Goal: Task Accomplishment & Management: Manage account settings

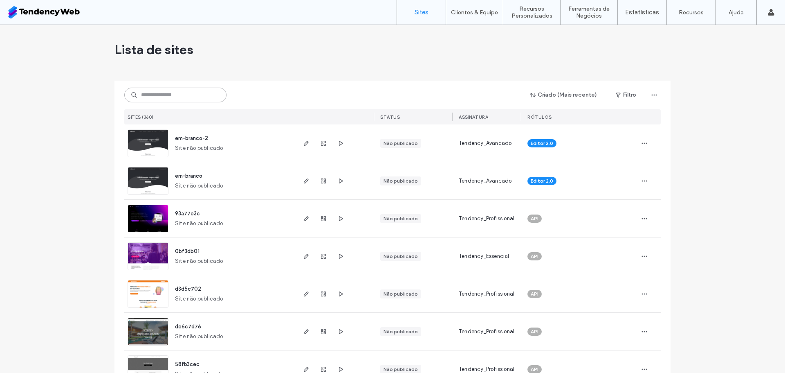
scroll to position [235, 0]
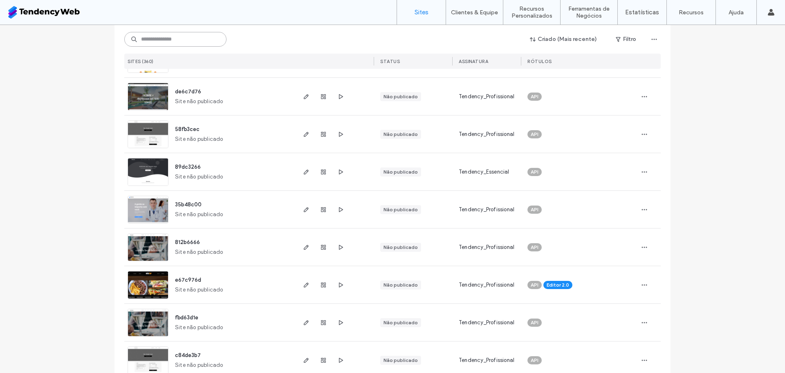
click at [166, 44] on input at bounding box center [175, 39] width 102 height 15
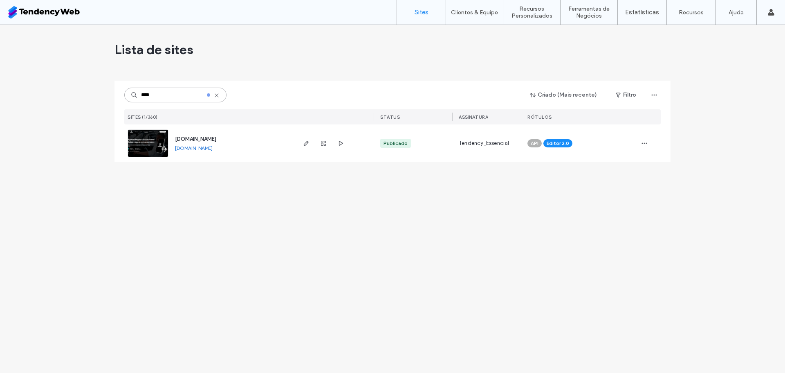
scroll to position [0, 0]
type input "****"
click at [301, 142] on span "button" at bounding box center [306, 143] width 10 height 10
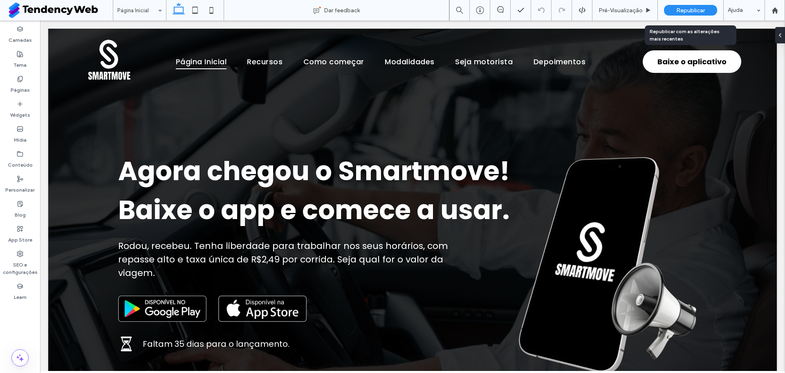
click at [672, 7] on div "Republicar" at bounding box center [690, 10] width 53 height 11
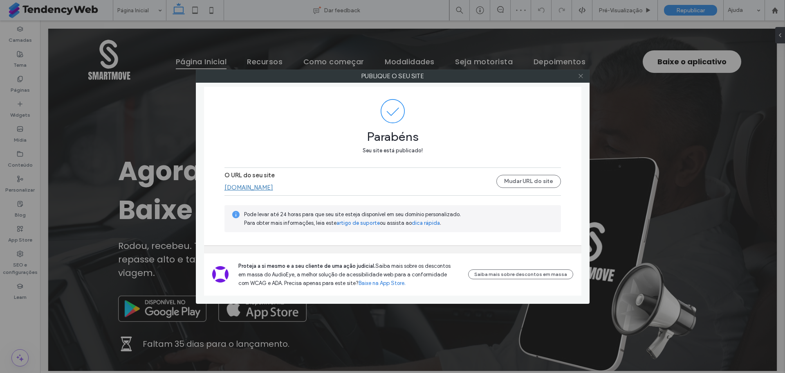
click at [583, 75] on icon at bounding box center [581, 76] width 6 height 6
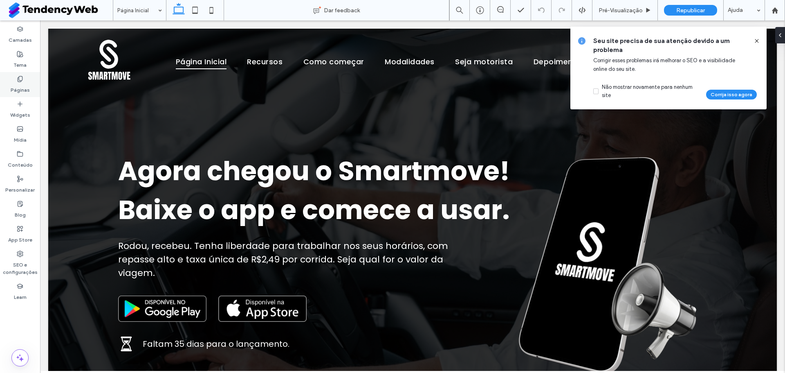
click at [23, 81] on icon at bounding box center [20, 79] width 7 height 7
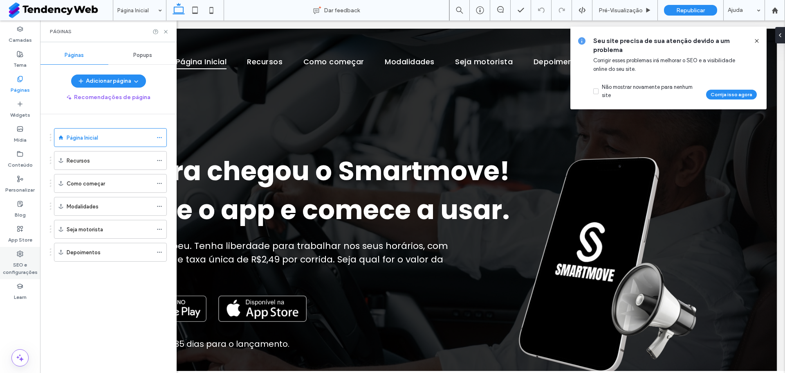
click at [26, 256] on div "SEO e configurações" at bounding box center [20, 263] width 40 height 32
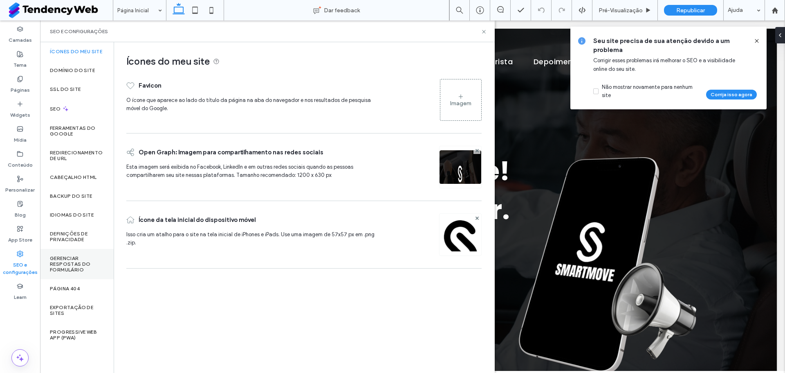
click at [88, 249] on div "Gerenciar respostas do formulário" at bounding box center [77, 264] width 74 height 30
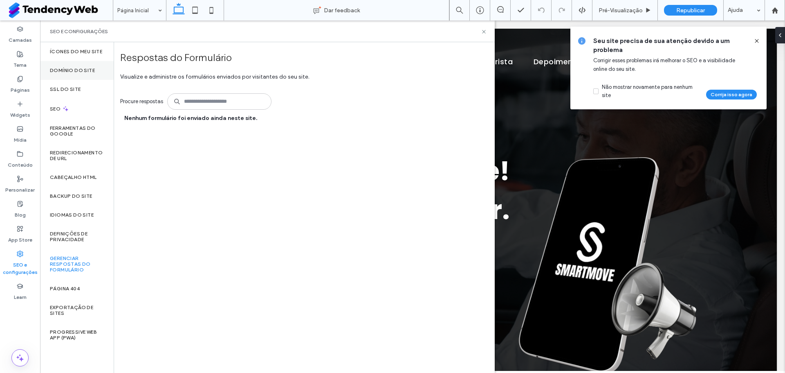
click at [86, 68] on label "Domínio do site" at bounding box center [72, 70] width 45 height 6
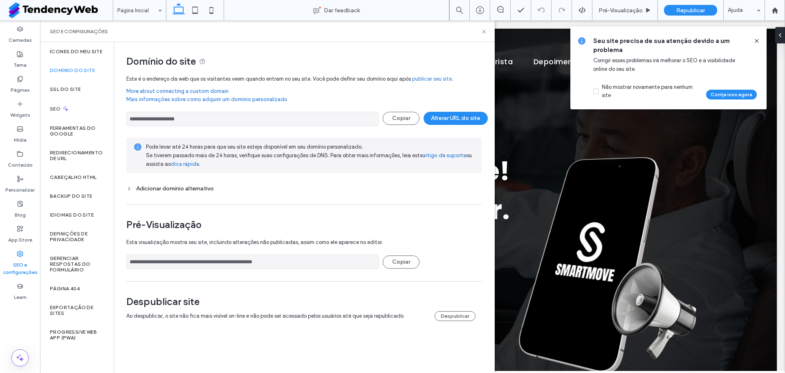
click at [159, 190] on div "Adicionar domínio alternativo" at bounding box center [303, 188] width 355 height 7
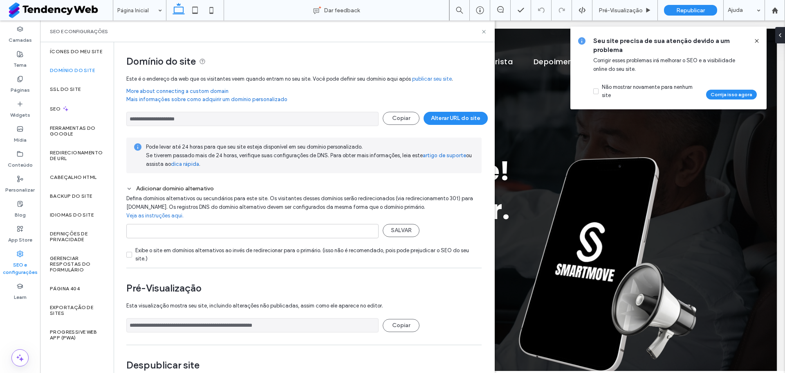
scroll to position [29, 0]
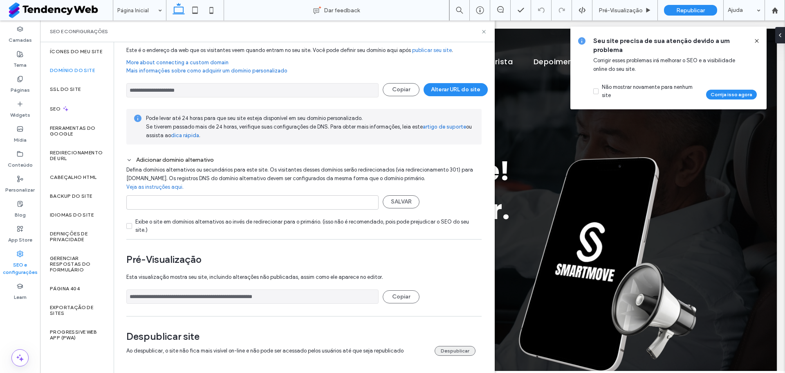
click at [458, 351] on button "Despublicar" at bounding box center [455, 351] width 41 height 10
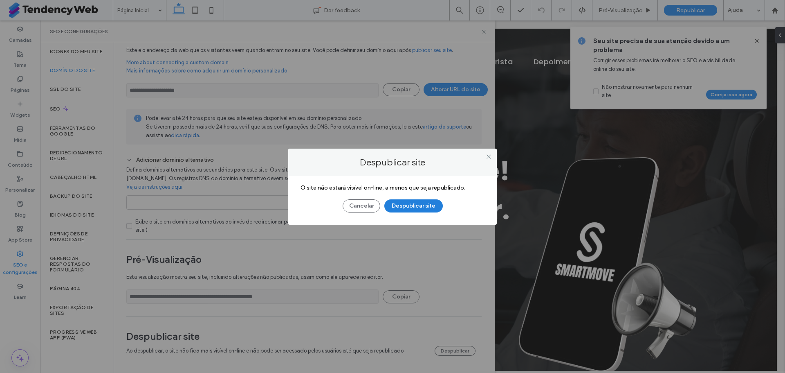
click at [428, 205] on button "Despublicar site" at bounding box center [413, 205] width 58 height 13
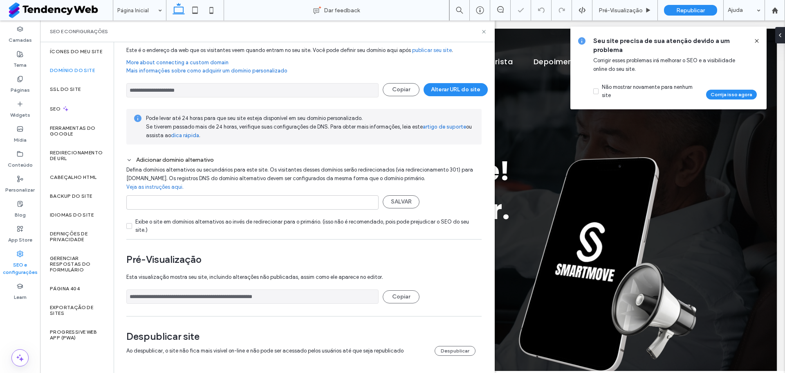
scroll to position [0, 0]
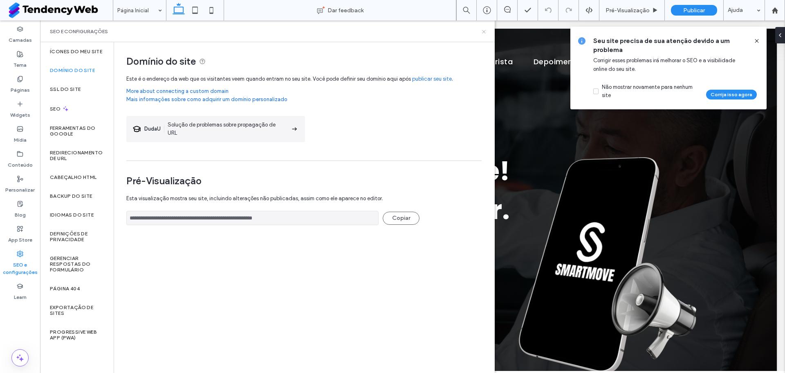
click at [486, 30] on icon at bounding box center [484, 32] width 6 height 6
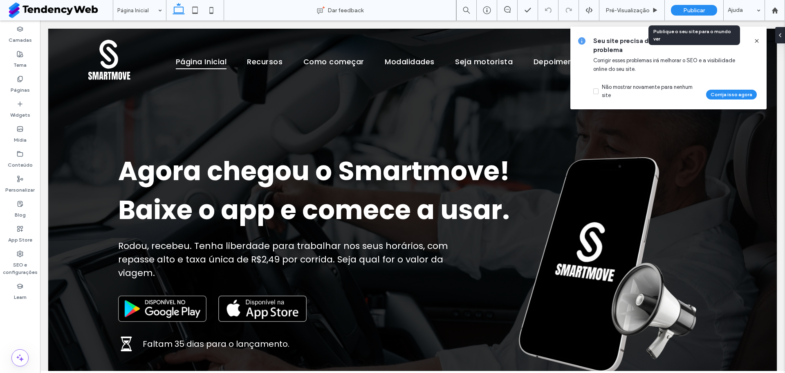
click at [695, 6] on div "Publicar" at bounding box center [694, 10] width 46 height 11
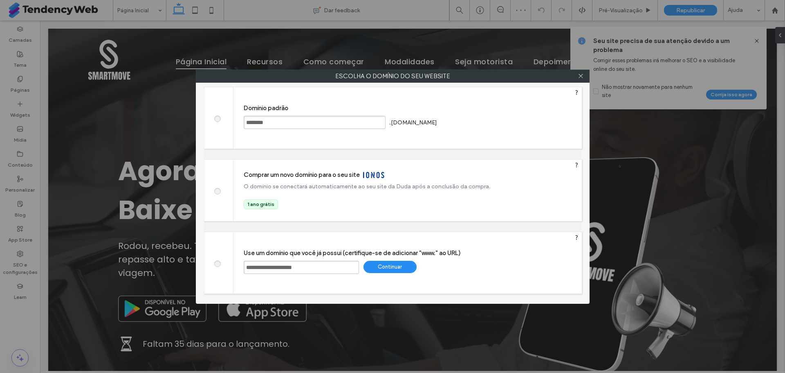
click at [377, 266] on div "Continuar" at bounding box center [390, 267] width 53 height 12
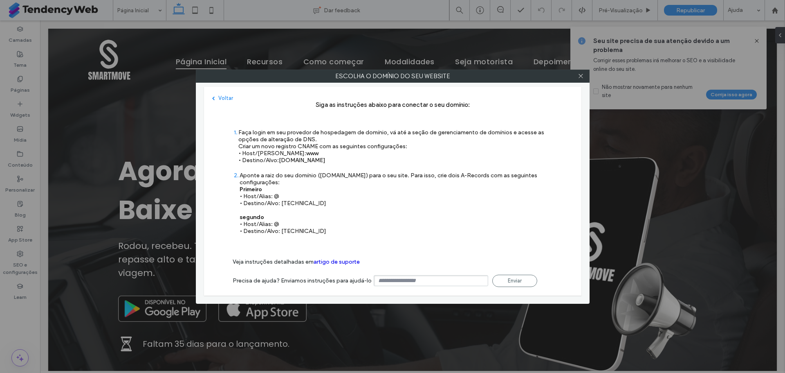
drag, startPoint x: 280, startPoint y: 161, endPoint x: 349, endPoint y: 160, distance: 69.5
click at [349, 160] on div "Faça login em seu provedor de hospedagem de domínio, vá até a seção de gerencia…" at bounding box center [395, 146] width 315 height 35
copy span "[DOMAIN_NAME]"
drag, startPoint x: 315, startPoint y: 203, endPoint x: 281, endPoint y: 202, distance: 33.6
click at [281, 202] on div "Aponte a raiz do seu domínio ([DOMAIN_NAME]) para o seu site. Para isso, crie d…" at bounding box center [396, 203] width 313 height 63
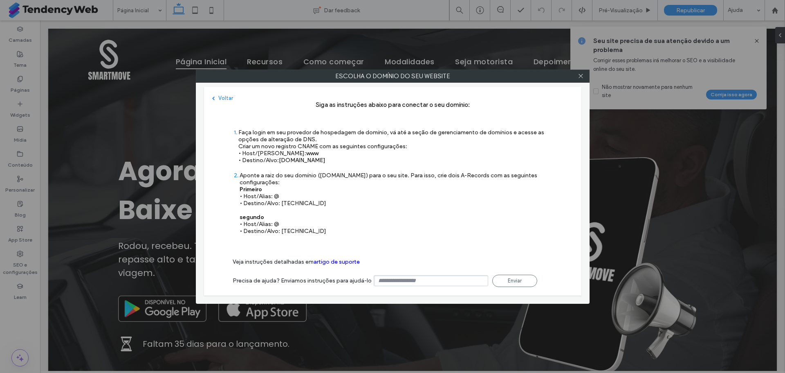
copy div "[TECHNICAL_ID]"
drag, startPoint x: 323, startPoint y: 229, endPoint x: 281, endPoint y: 234, distance: 42.5
click at [281, 234] on div "Aponte a raiz do seu domínio ([DOMAIN_NAME]) para o seu site. Para isso, crie d…" at bounding box center [396, 203] width 313 height 63
copy div "[TECHNICAL_ID]"
click at [584, 79] on div at bounding box center [581, 76] width 12 height 12
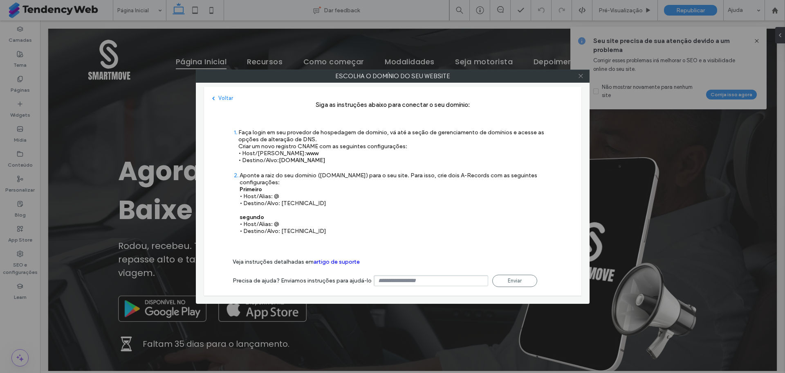
click at [580, 76] on icon at bounding box center [581, 76] width 6 height 6
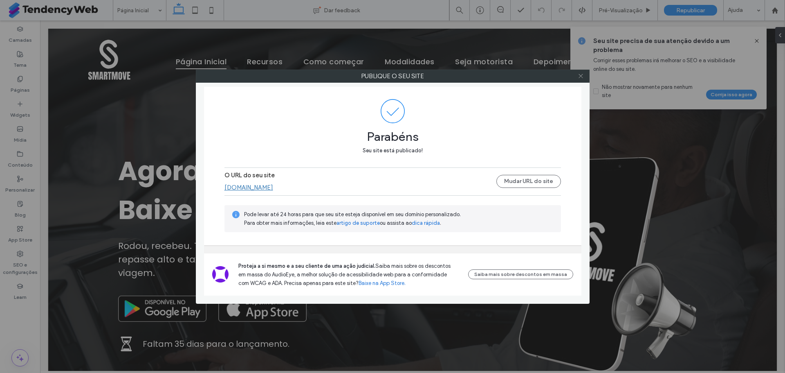
click at [582, 77] on icon at bounding box center [581, 76] width 6 height 6
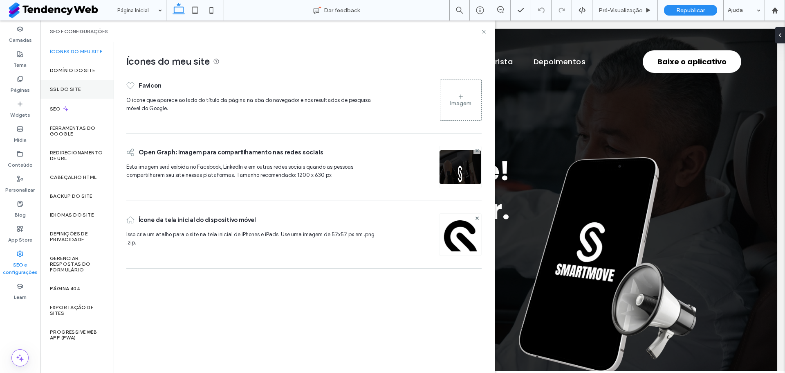
click at [84, 93] on div "SSL do site" at bounding box center [77, 89] width 74 height 19
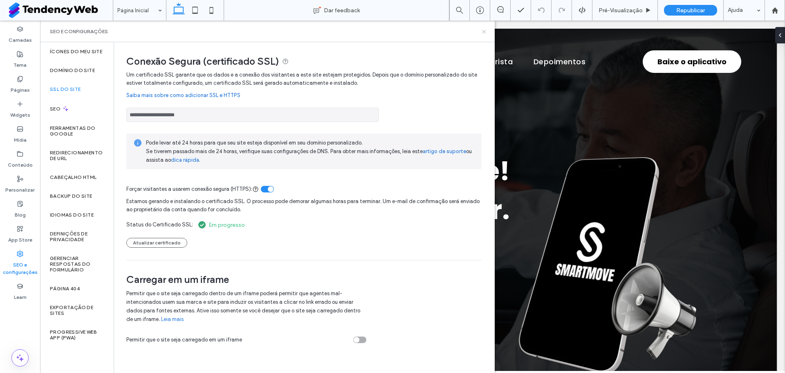
click at [485, 31] on use at bounding box center [483, 31] width 3 height 3
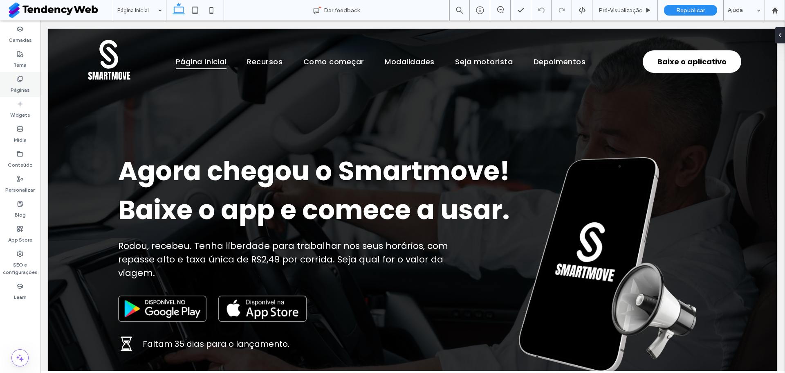
click at [26, 86] on label "Páginas" at bounding box center [20, 87] width 19 height 11
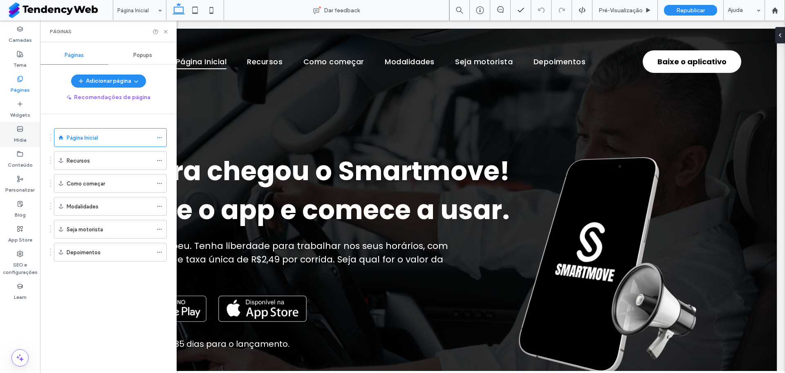
click at [25, 140] on label "Mídia" at bounding box center [20, 137] width 13 height 11
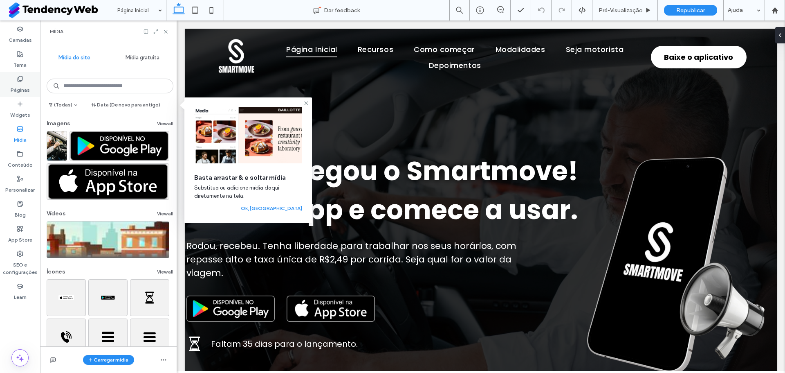
click at [25, 90] on label "Páginas" at bounding box center [20, 87] width 19 height 11
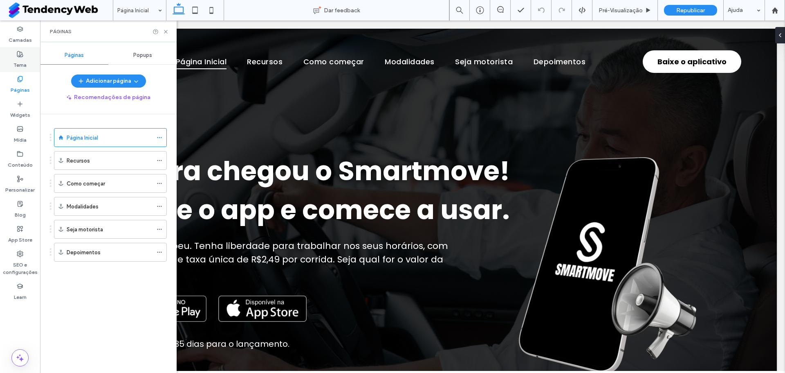
click at [25, 64] on label "Tema" at bounding box center [19, 62] width 13 height 11
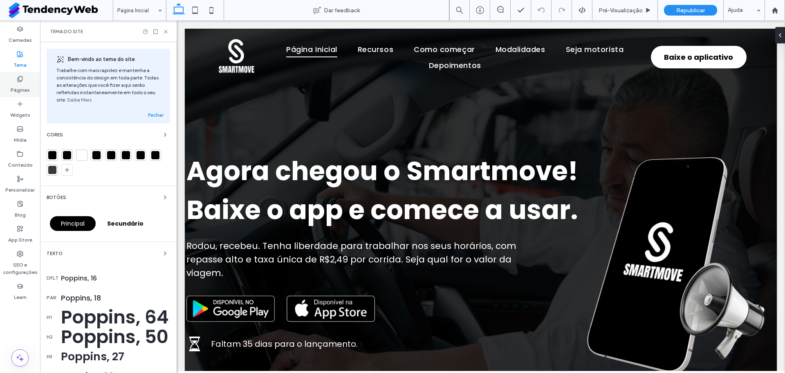
click at [17, 87] on label "Páginas" at bounding box center [20, 87] width 19 height 11
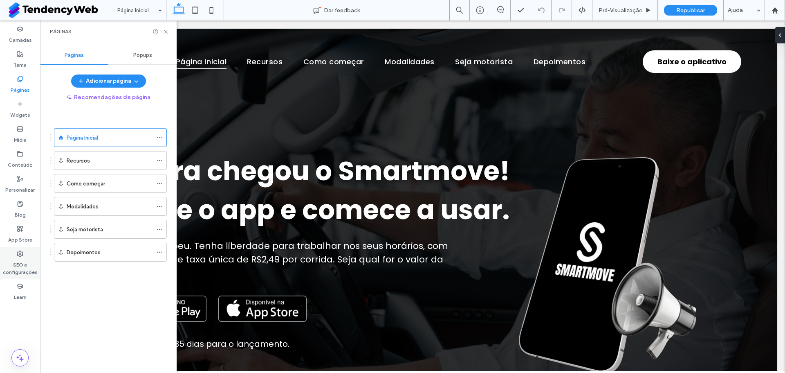
click at [13, 266] on label "SEO e configurações" at bounding box center [20, 266] width 40 height 19
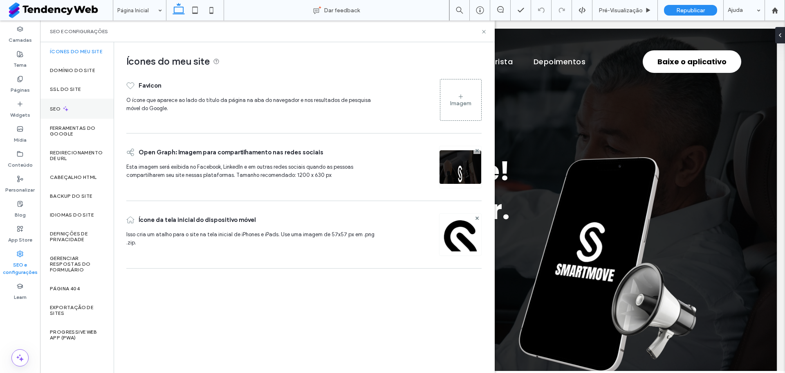
click at [70, 105] on div "SEO" at bounding box center [77, 109] width 74 height 20
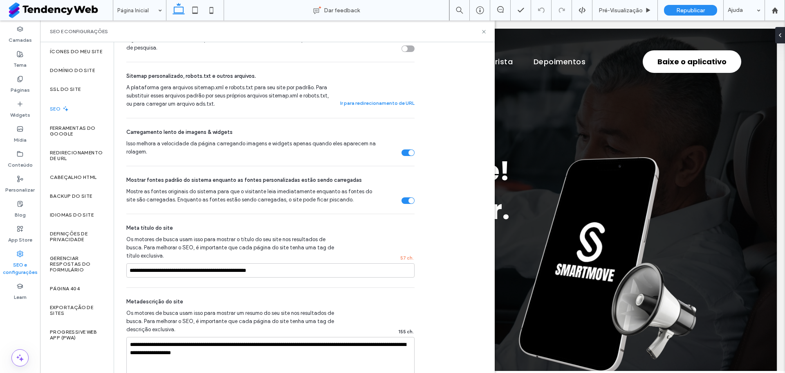
scroll to position [501, 0]
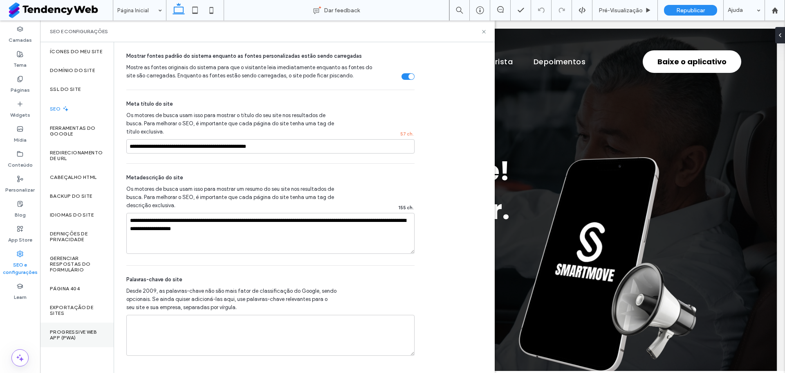
click at [65, 330] on label "Progressive Web App (PWA)" at bounding box center [77, 334] width 54 height 11
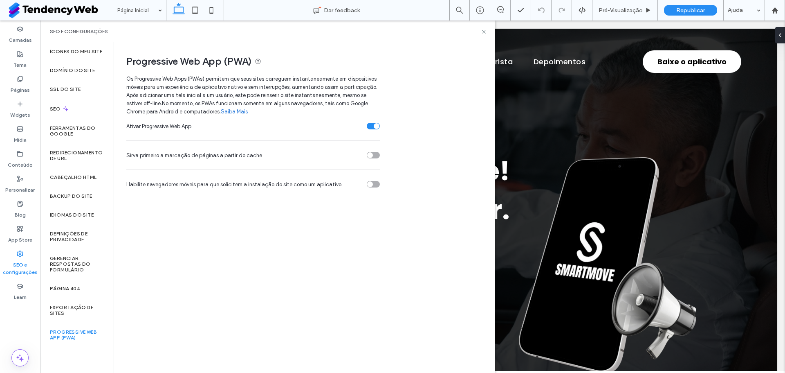
click at [368, 186] on div "toggle" at bounding box center [370, 184] width 6 height 6
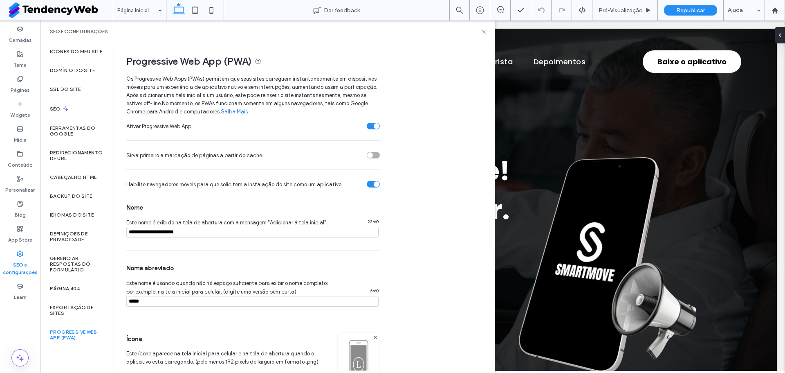
click at [380, 185] on div "Ativar Progressive Web App Sirva primeiro a marcação de páginas a partir do cac…" at bounding box center [303, 280] width 355 height 329
click at [373, 183] on div "toggle" at bounding box center [373, 184] width 13 height 7
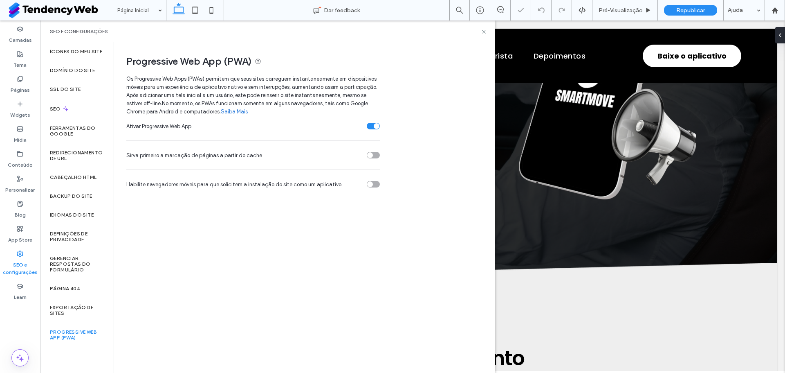
scroll to position [189, 0]
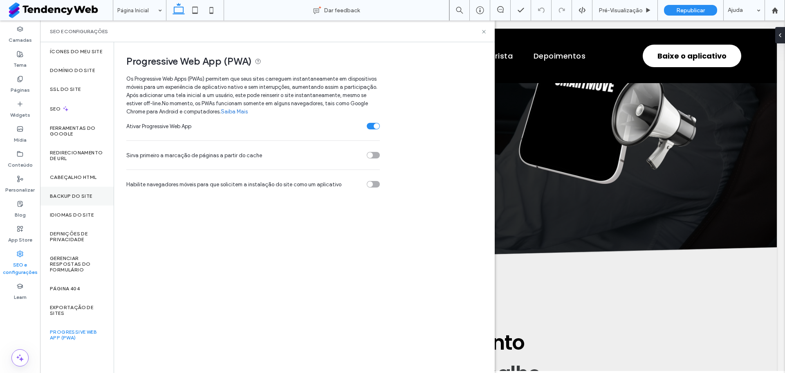
click at [88, 187] on div "Backup do Site" at bounding box center [77, 196] width 74 height 19
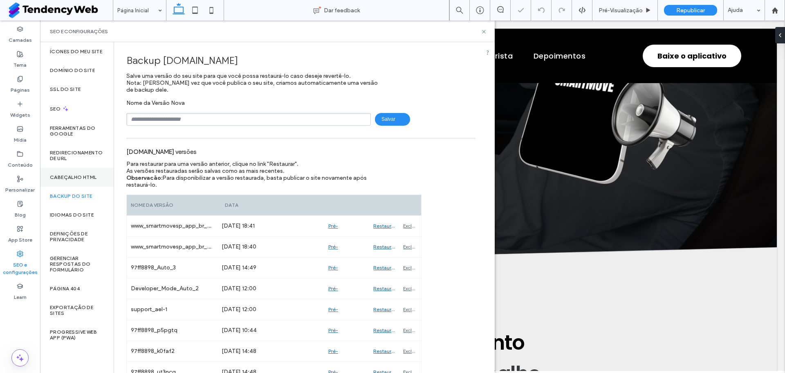
click at [88, 176] on label "Cabeçalho HTML" at bounding box center [73, 177] width 47 height 6
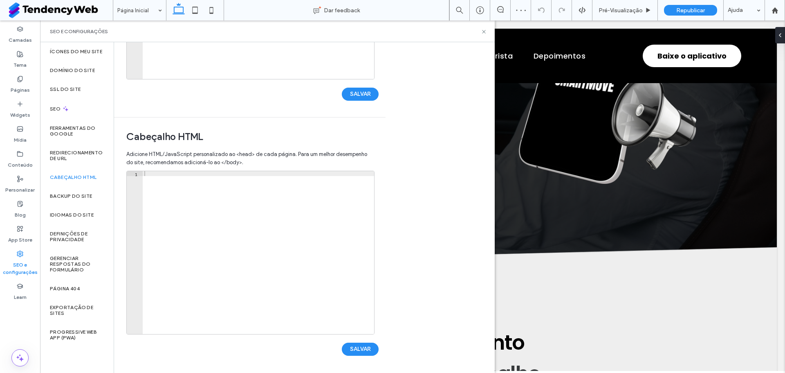
scroll to position [0, 0]
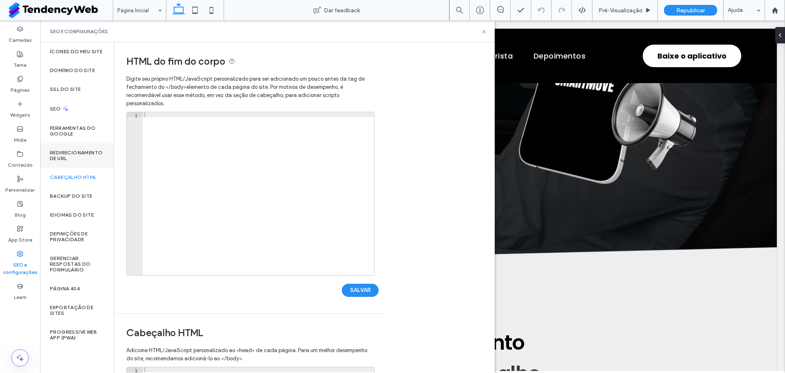
click at [69, 158] on label "Redirecionamento de URL" at bounding box center [77, 155] width 54 height 11
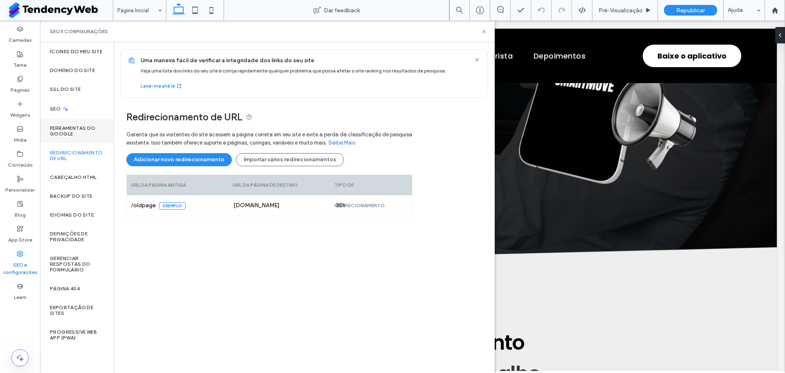
click at [72, 138] on div "Ferramentas do Google" at bounding box center [77, 131] width 74 height 25
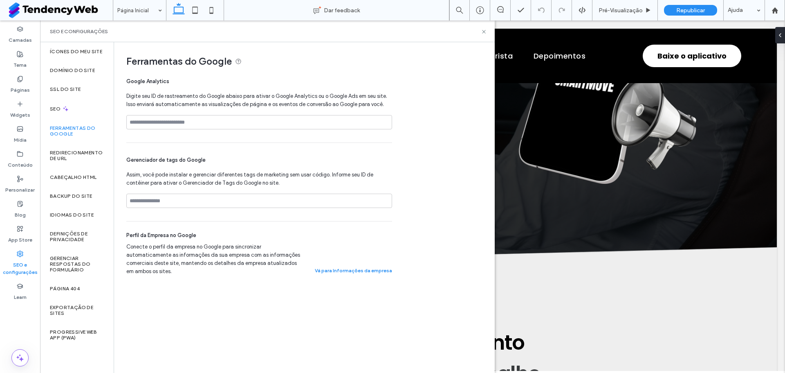
click at [79, 119] on div "Ferramentas do Google" at bounding box center [77, 131] width 74 height 25
click at [72, 112] on div "SEO" at bounding box center [77, 109] width 74 height 20
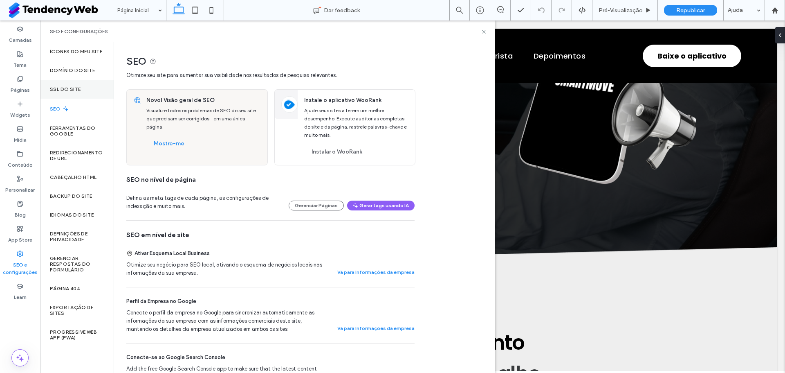
click at [81, 93] on div "SSL do site" at bounding box center [77, 89] width 74 height 19
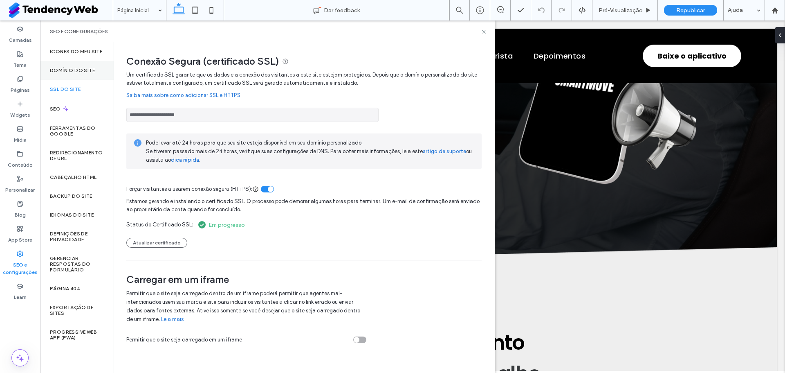
click at [72, 72] on label "Domínio do site" at bounding box center [72, 70] width 45 height 6
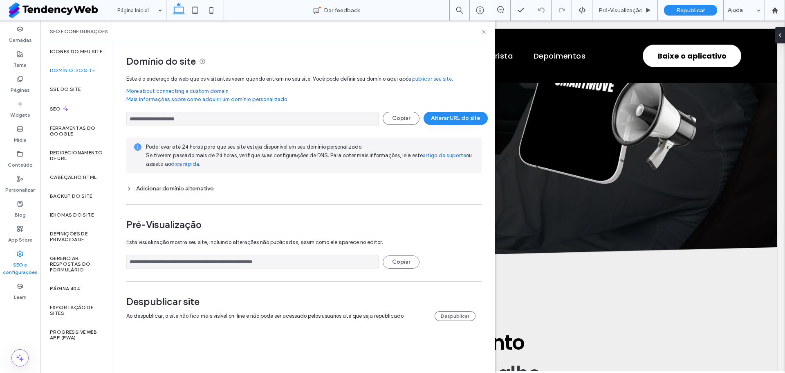
click at [136, 185] on div "Adicionar domínio alternativo" at bounding box center [303, 188] width 355 height 7
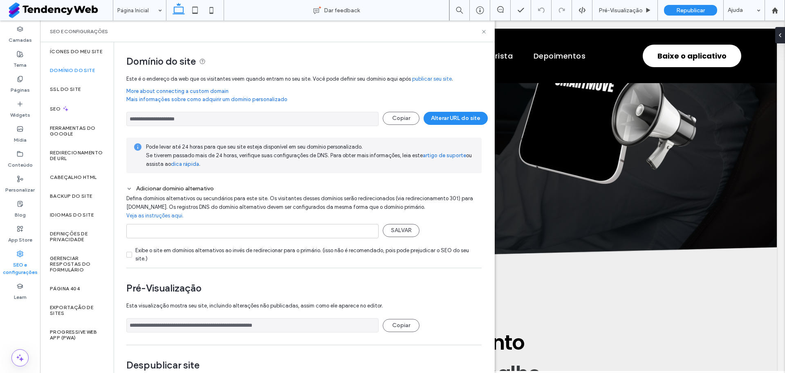
click at [132, 191] on icon at bounding box center [129, 189] width 6 height 6
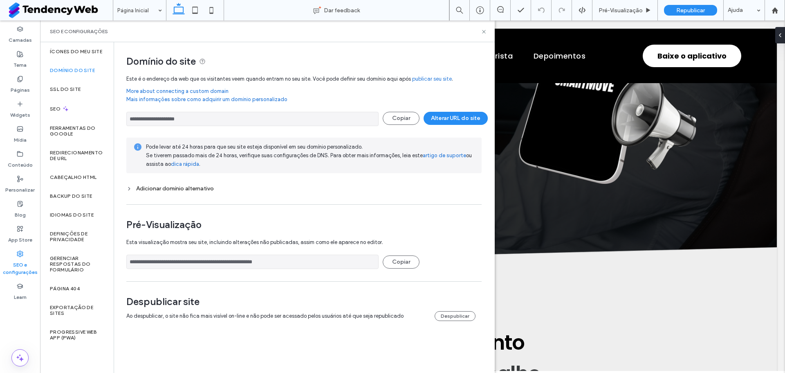
click at [132, 191] on icon at bounding box center [129, 189] width 6 height 6
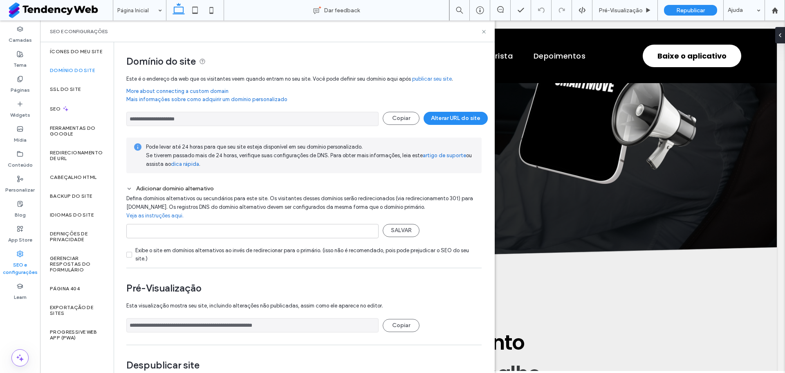
click at [159, 239] on div "SALVAR" at bounding box center [252, 233] width 252 height 27
click at [163, 234] on input at bounding box center [252, 231] width 252 height 14
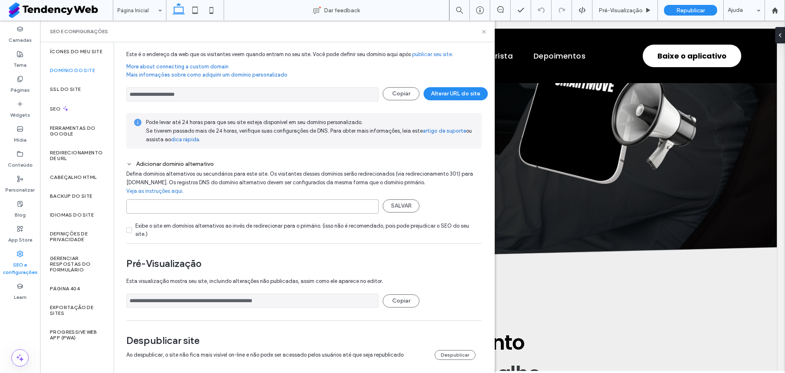
scroll to position [25, 0]
click at [76, 111] on div "SEO" at bounding box center [77, 109] width 74 height 20
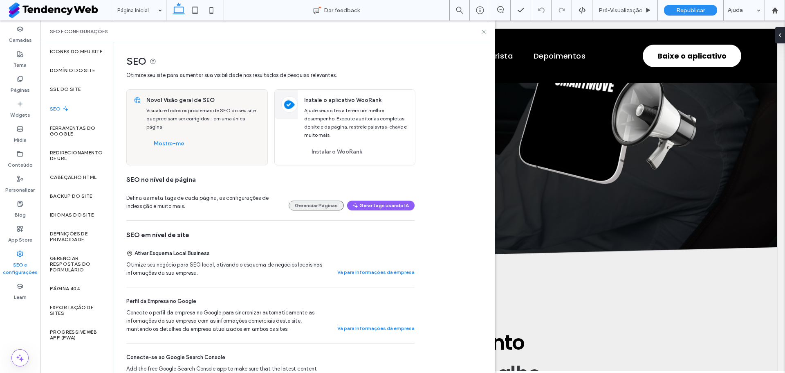
click at [324, 208] on button "Gerenciar Páginas" at bounding box center [316, 205] width 55 height 10
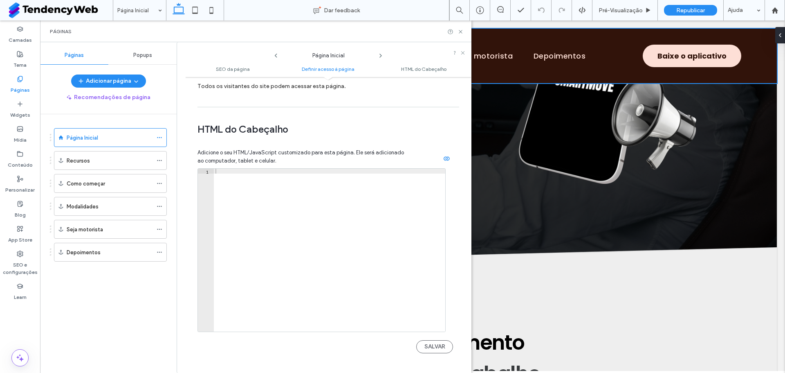
scroll to position [690, 0]
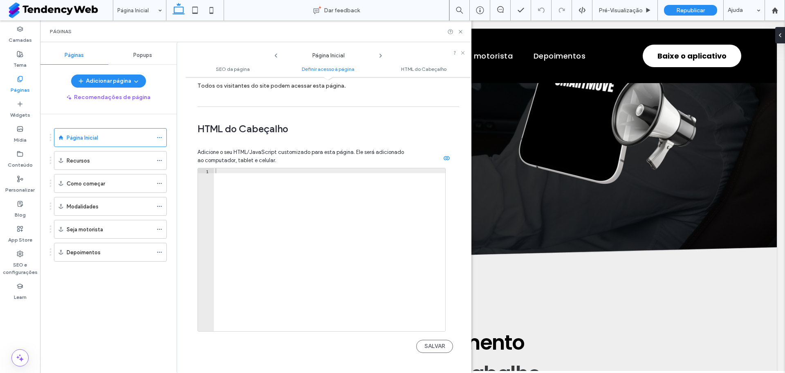
click at [238, 74] on ul "SEO da página Definir acesso à página HTML do Cabeçalho" at bounding box center [328, 69] width 286 height 16
click at [238, 72] on span "SEO da página" at bounding box center [233, 69] width 34 height 6
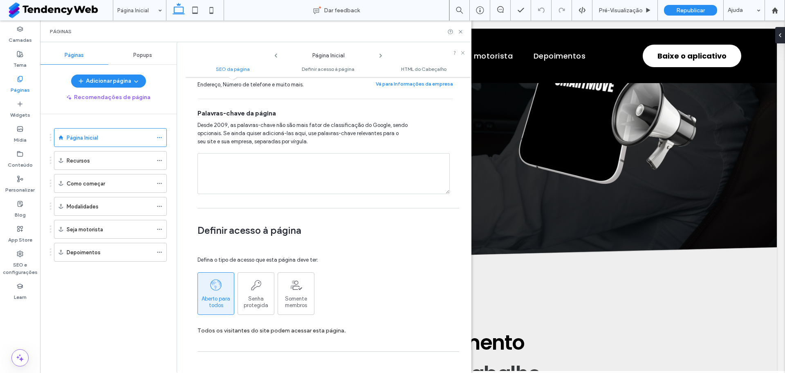
scroll to position [446, 0]
click at [103, 168] on div "Recursos" at bounding box center [110, 160] width 86 height 18
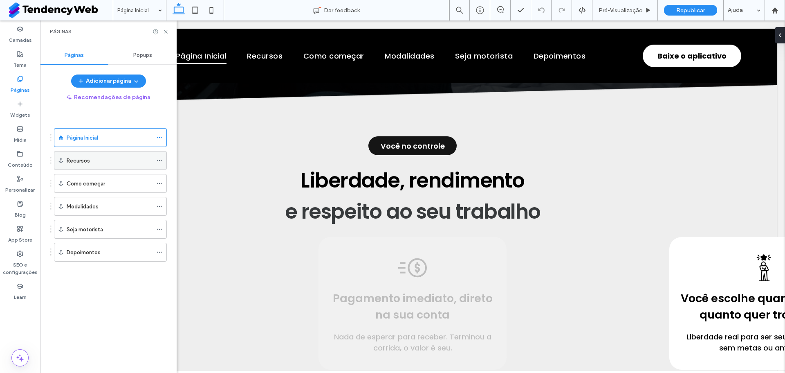
scroll to position [358, 0]
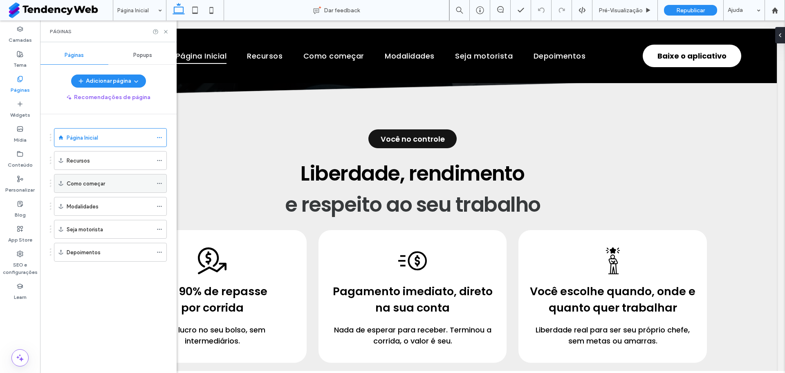
click at [107, 184] on div "Como começar" at bounding box center [110, 183] width 86 height 9
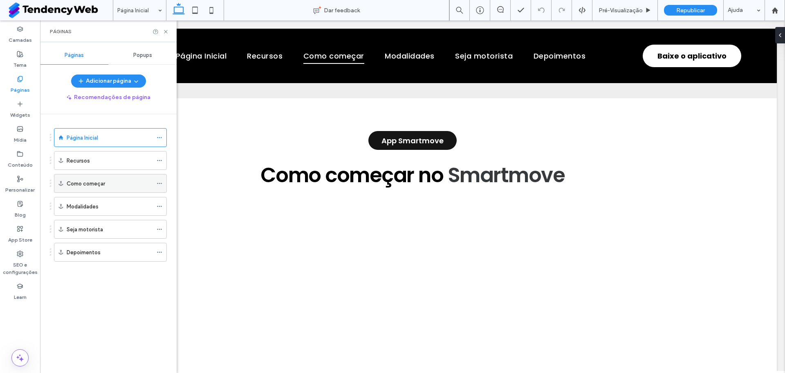
scroll to position [786, 0]
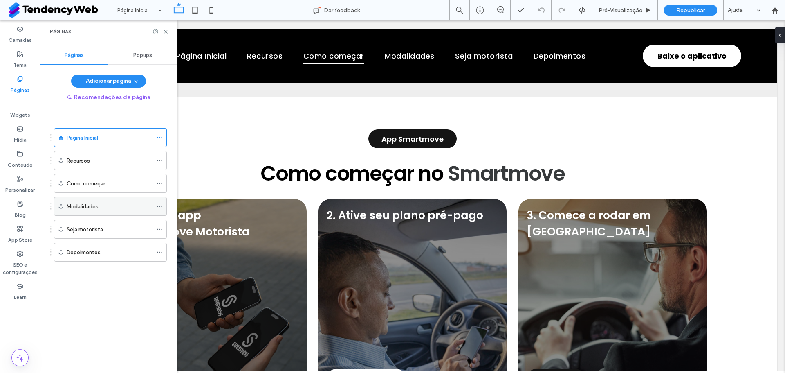
click at [108, 202] on div "Modalidades" at bounding box center [110, 206] width 86 height 9
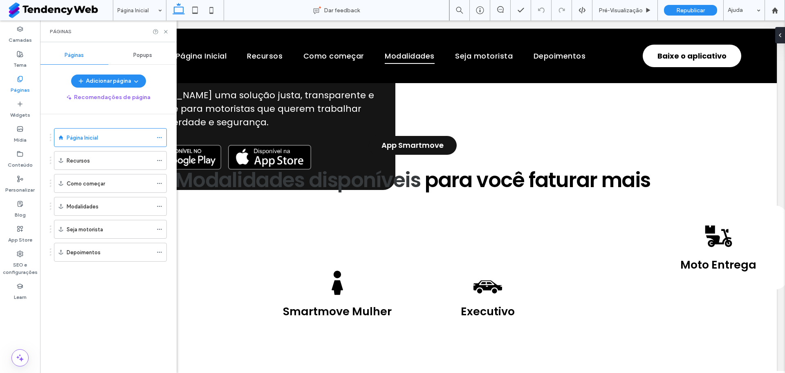
scroll to position [1514, 0]
